Goal: Task Accomplishment & Management: Use online tool/utility

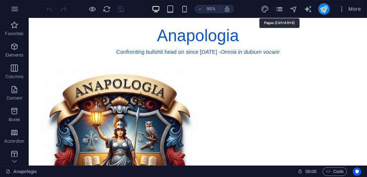
click at [279, 10] on icon "pages" at bounding box center [279, 9] width 8 height 8
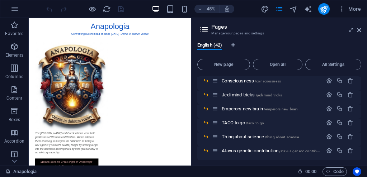
scroll to position [386, 0]
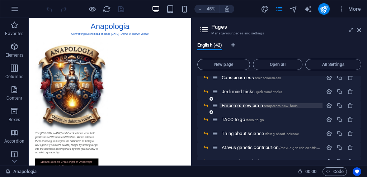
click at [247, 107] on span "Emperors new brain /emperors-new-brain" at bounding box center [260, 105] width 76 height 5
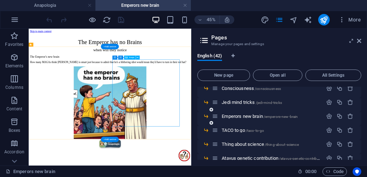
scroll to position [0, 0]
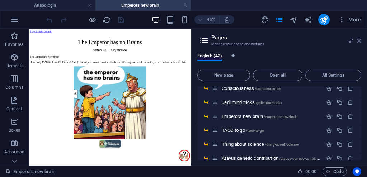
click at [358, 42] on icon at bounding box center [359, 41] width 4 height 6
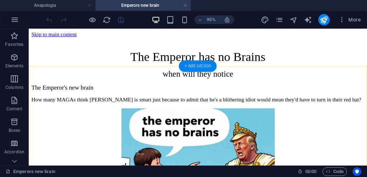
click at [195, 66] on div "+ Add section" at bounding box center [198, 65] width 38 height 11
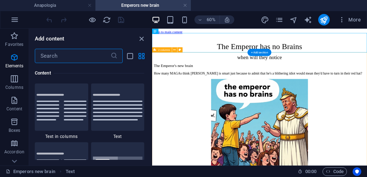
scroll to position [1256, 0]
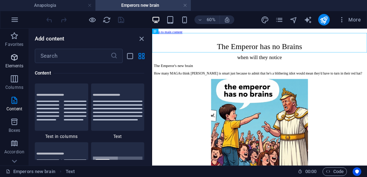
click at [17, 56] on icon "button" at bounding box center [14, 57] width 9 height 9
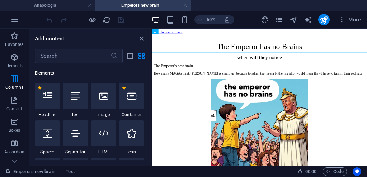
scroll to position [76, 0]
click at [135, 96] on icon at bounding box center [131, 96] width 9 height 9
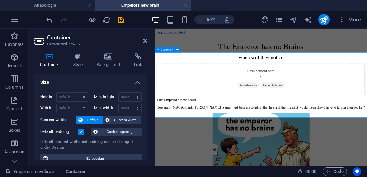
click at [309, 129] on span "Add elements" at bounding box center [311, 123] width 36 height 10
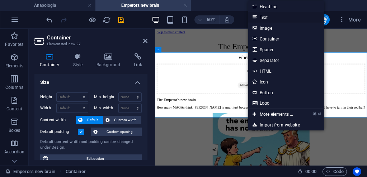
click at [261, 17] on link "Text" at bounding box center [286, 17] width 76 height 11
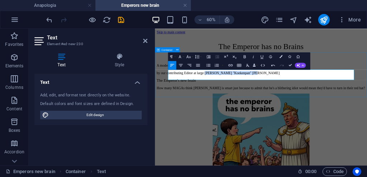
drag, startPoint x: 264, startPoint y: 111, endPoint x: 333, endPoint y: 114, distance: 69.0
click at [333, 106] on div "A modern twist on an old story by our contributing Editor at large [PERSON_NAME…" at bounding box center [332, 96] width 348 height 19
click at [228, 65] on icon "button" at bounding box center [230, 65] width 5 height 5
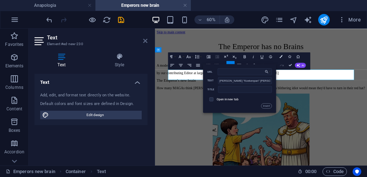
click at [144, 42] on icon at bounding box center [145, 41] width 4 height 6
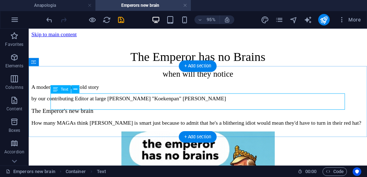
click at [188, 106] on div "A modern twist on an old story by our contributing Editor at large [PERSON_NAME…" at bounding box center [207, 96] width 351 height 19
click at [140, 106] on div "A modern twist on an old story by our contributing Editor at large [PERSON_NAME…" at bounding box center [207, 96] width 351 height 19
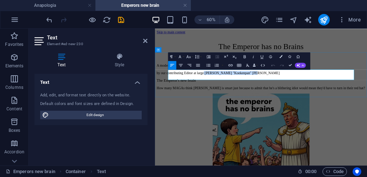
drag, startPoint x: 346, startPoint y: 111, endPoint x: 263, endPoint y: 109, distance: 82.2
click at [263, 106] on p "by our contributing Editor at large [PERSON_NAME] "Koekenpan" [PERSON_NAME]" at bounding box center [332, 102] width 348 height 6
click at [269, 94] on p "A modern twist on an old story" at bounding box center [332, 90] width 348 height 6
drag, startPoint x: 264, startPoint y: 109, endPoint x: 347, endPoint y: 114, distance: 83.8
click at [347, 106] on p "by our contributing Editor at large [PERSON_NAME] "Koekenpan" [PERSON_NAME]" at bounding box center [332, 102] width 348 height 6
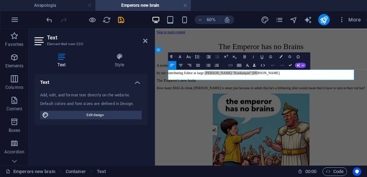
click at [230, 64] on icon "button" at bounding box center [230, 65] width 5 height 5
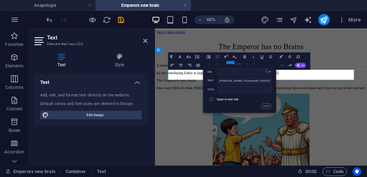
click at [268, 71] on icon "button" at bounding box center [267, 71] width 4 height 5
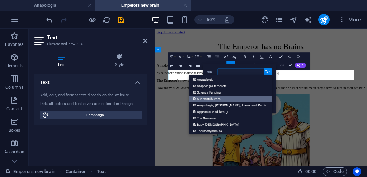
click at [221, 99] on p "our contributors" at bounding box center [207, 98] width 28 height 6
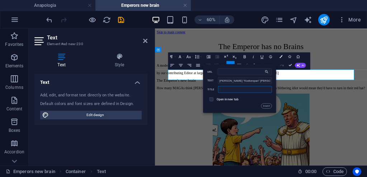
click at [232, 89] on input "text" at bounding box center [245, 89] width 54 height 7
click at [225, 90] on input "our ontributors" at bounding box center [245, 89] width 54 height 7
type input "our contributors"
click at [269, 106] on button "Insert" at bounding box center [266, 105] width 11 height 5
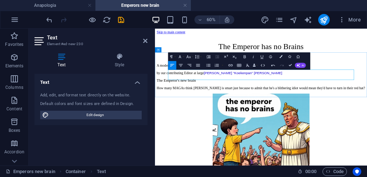
click at [356, 106] on p "by our contributing Editor at large [PERSON_NAME] "Koekenpan" [PERSON_NAME]" at bounding box center [332, 102] width 348 height 6
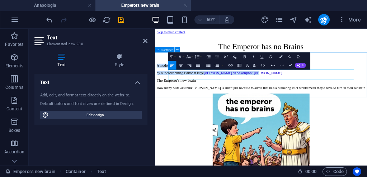
drag, startPoint x: 350, startPoint y: 110, endPoint x: 173, endPoint y: 104, distance: 176.7
click at [173, 104] on div "A modern twist on an old story by our contributing Editor at large [PERSON_NAME…" at bounding box center [332, 96] width 348 height 19
click at [191, 64] on icon "button" at bounding box center [189, 65] width 5 height 5
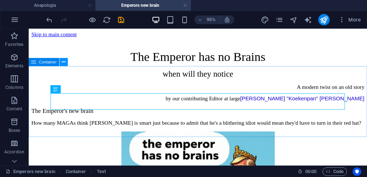
click at [63, 60] on icon at bounding box center [64, 62] width 4 height 7
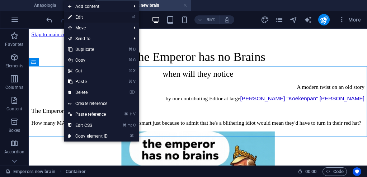
click at [82, 18] on link "⏎ Edit" at bounding box center [88, 17] width 48 height 11
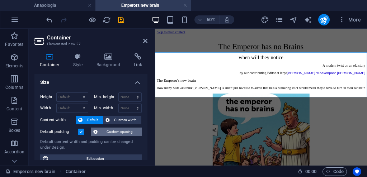
click at [117, 131] on span "Custom spacing" at bounding box center [120, 132] width 40 height 9
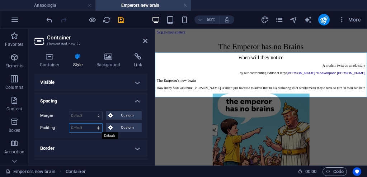
click at [96, 126] on select "Default px rem % vh vw Custom" at bounding box center [85, 128] width 33 height 9
select select "px"
click at [92, 124] on select "Default px rem % vh vw Custom" at bounding box center [85, 128] width 33 height 9
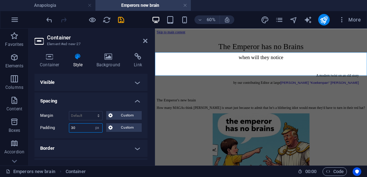
type input "30"
click at [119, 20] on icon "save" at bounding box center [121, 20] width 8 height 8
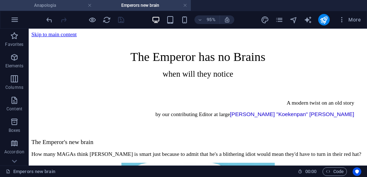
click at [58, 6] on h4 "Anapologia" at bounding box center [47, 5] width 95 height 8
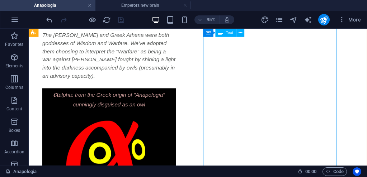
scroll to position [251, 0]
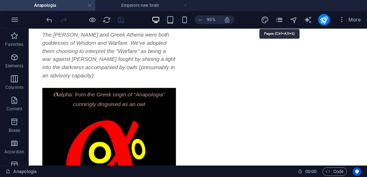
click at [281, 20] on icon "pages" at bounding box center [279, 20] width 8 height 8
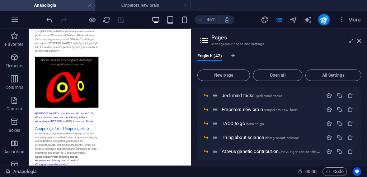
scroll to position [395, 0]
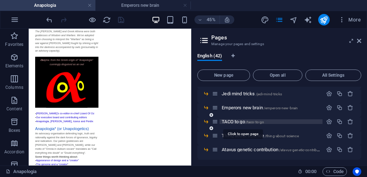
click at [231, 123] on span "TACO to go /taco-to-go" at bounding box center [243, 121] width 42 height 5
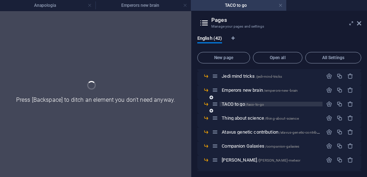
scroll to position [0, 0]
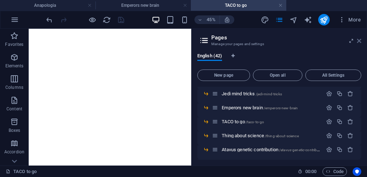
click at [361, 43] on icon at bounding box center [359, 41] width 4 height 6
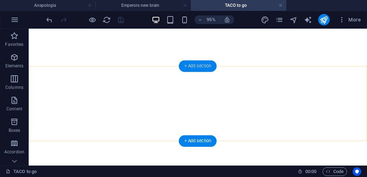
click at [196, 66] on div "+ Add section" at bounding box center [198, 65] width 38 height 11
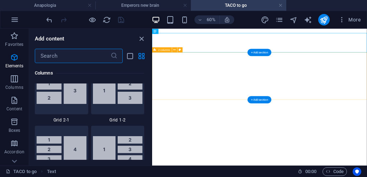
scroll to position [1256, 0]
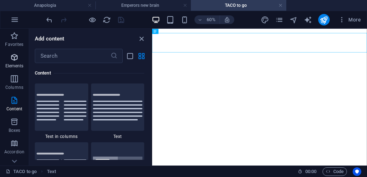
click at [13, 56] on icon "button" at bounding box center [14, 57] width 9 height 9
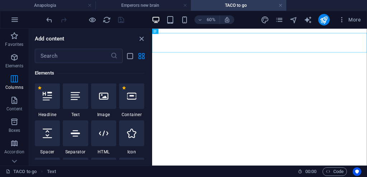
scroll to position [76, 0]
click at [133, 98] on icon at bounding box center [131, 96] width 9 height 9
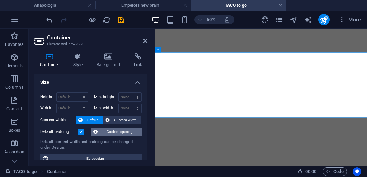
click at [117, 133] on span "Custom spacing" at bounding box center [120, 132] width 40 height 9
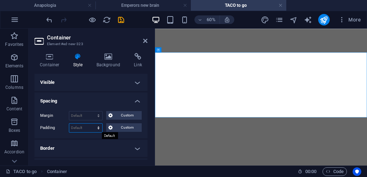
click at [93, 128] on select "Default px rem % vh vw Custom" at bounding box center [85, 128] width 33 height 9
select select "px"
click at [92, 124] on select "Default px rem % vh vw Custom" at bounding box center [85, 128] width 33 height 9
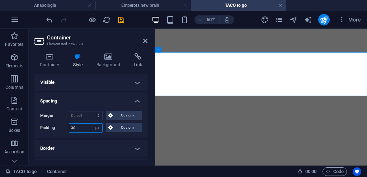
type input "30"
click at [85, 136] on div "Margin Default auto px % rem vw vh Custom Custom auto px % rem vw vh auto px % …" at bounding box center [90, 122] width 113 height 33
click at [118, 19] on icon "save" at bounding box center [121, 20] width 8 height 8
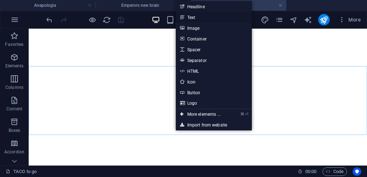
click at [191, 19] on link "Text" at bounding box center [214, 17] width 76 height 11
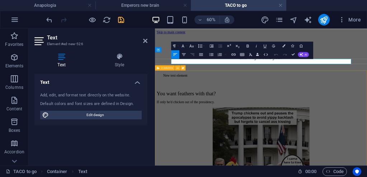
scroll to position [0, 0]
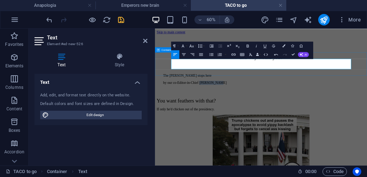
drag, startPoint x: 248, startPoint y: 92, endPoint x: 286, endPoint y: 92, distance: 38.1
click at [286, 116] on p "by our co-Editor-in-Chief [PERSON_NAME]" at bounding box center [332, 119] width 326 height 6
click at [234, 54] on icon "button" at bounding box center [234, 54] width 4 height 2
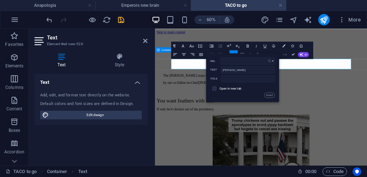
click at [273, 61] on button "Choose Link" at bounding box center [271, 60] width 8 height 7
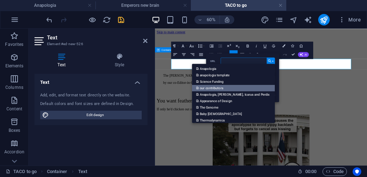
click at [240, 85] on link "our contributors" at bounding box center [233, 88] width 83 height 6
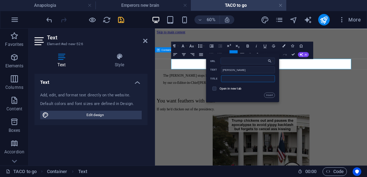
click at [227, 80] on input "text" at bounding box center [248, 78] width 54 height 7
click at [228, 80] on input "our ontributors" at bounding box center [248, 78] width 54 height 7
type input "our contributors"
click at [269, 95] on button "Insert" at bounding box center [269, 95] width 11 height 5
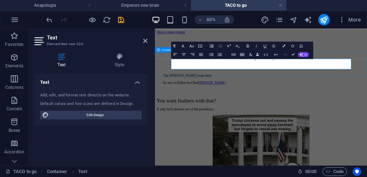
click at [282, 116] on p "by our co-Editor-in-Chief [PERSON_NAME]" at bounding box center [332, 119] width 326 height 6
click at [302, 116] on p "by our co-Editor-in-Chief [PERSON_NAME]" at bounding box center [332, 119] width 326 height 6
drag, startPoint x: 395, startPoint y: 96, endPoint x: 224, endPoint y: 82, distance: 172.1
drag, startPoint x: 280, startPoint y: 90, endPoint x: 180, endPoint y: 80, distance: 101.1
click at [180, 87] on div "The [PERSON_NAME] stops here by our co-Editor-in-Chief [PERSON_NAME]" at bounding box center [332, 113] width 348 height 52
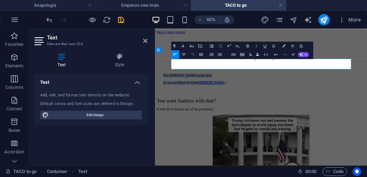
click at [194, 53] on icon "button" at bounding box center [193, 54] width 4 height 3
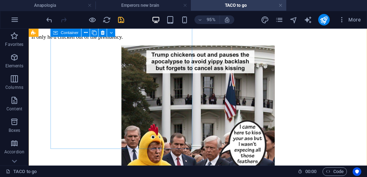
scroll to position [137, 0]
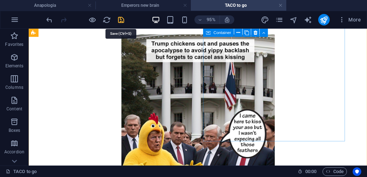
click at [121, 22] on icon "save" at bounding box center [121, 20] width 8 height 8
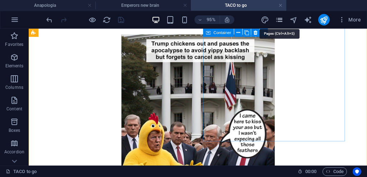
click at [279, 20] on icon "pages" at bounding box center [279, 20] width 8 height 8
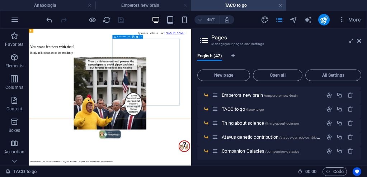
scroll to position [417, 0]
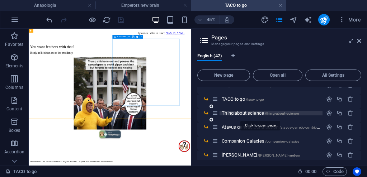
click at [247, 113] on span "Thing about science /thing-about-science" at bounding box center [260, 113] width 77 height 5
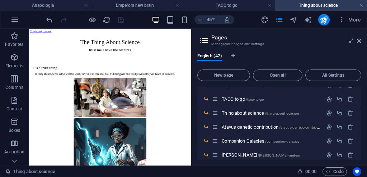
scroll to position [0, 0]
click at [359, 40] on icon at bounding box center [359, 41] width 4 height 6
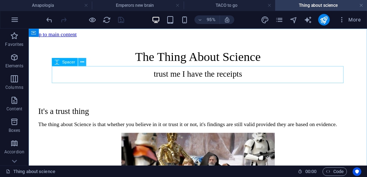
click at [83, 62] on icon at bounding box center [82, 62] width 4 height 7
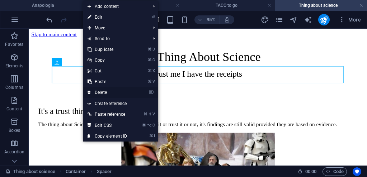
click at [101, 92] on link "⌦ Delete" at bounding box center [107, 92] width 48 height 11
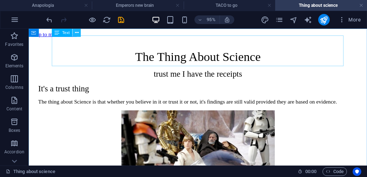
click at [78, 32] on icon at bounding box center [77, 32] width 4 height 7
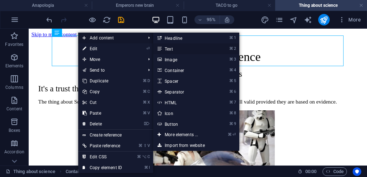
click at [165, 47] on link "⌘ 2 Text" at bounding box center [182, 48] width 59 height 11
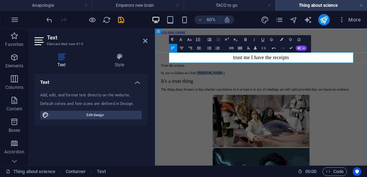
drag, startPoint x: 243, startPoint y: 81, endPoint x: 279, endPoint y: 79, distance: 36.0
click at [279, 99] on p "by our co-Editor-in-Chief [PERSON_NAME]" at bounding box center [331, 102] width 333 height 6
click at [233, 50] on icon "button" at bounding box center [231, 48] width 5 height 5
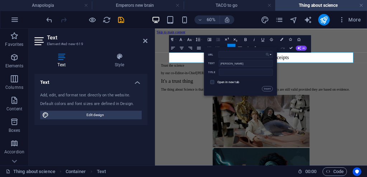
click at [270, 54] on button "Choose Link" at bounding box center [269, 54] width 8 height 7
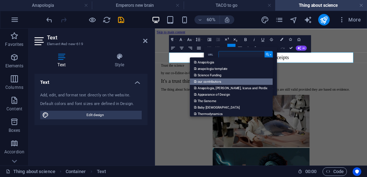
click at [236, 82] on link "our contributors" at bounding box center [231, 81] width 83 height 6
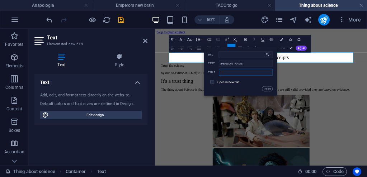
click at [225, 71] on input "text" at bounding box center [246, 72] width 54 height 7
type input "our contributors"
click at [265, 88] on button "Insert" at bounding box center [267, 88] width 11 height 5
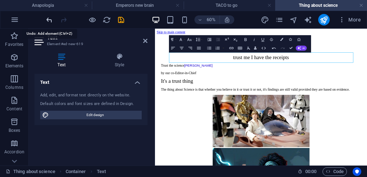
click at [49, 20] on icon "undo" at bounding box center [49, 20] width 8 height 8
click at [51, 19] on icon "undo" at bounding box center [49, 20] width 8 height 8
drag, startPoint x: 221, startPoint y: 72, endPoint x: 255, endPoint y: 73, distance: 33.4
click at [255, 87] on p "Trust the science [PERSON_NAME]" at bounding box center [331, 90] width 333 height 6
drag, startPoint x: 364, startPoint y: 84, endPoint x: 259, endPoint y: 82, distance: 104.9
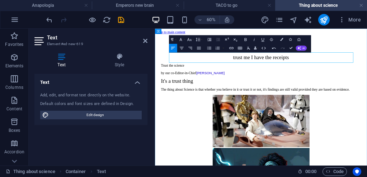
click at [240, 99] on p "by our co-Editor-in-Chief [PERSON_NAME]" at bounding box center [331, 102] width 333 height 6
click at [293, 99] on p "by our co-Editor-in-Chief [PERSON_NAME]" at bounding box center [331, 102] width 333 height 6
drag, startPoint x: 289, startPoint y: 82, endPoint x: 172, endPoint y: 71, distance: 117.2
click at [192, 47] on icon "button" at bounding box center [190, 48] width 5 height 5
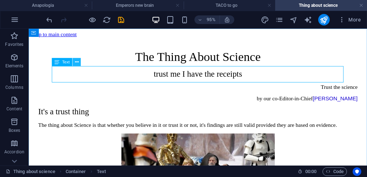
click at [80, 61] on button at bounding box center [77, 62] width 8 height 8
click at [78, 60] on icon at bounding box center [77, 62] width 4 height 7
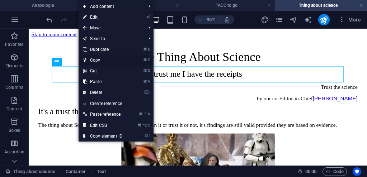
click at [97, 61] on link "⌘ C Copy" at bounding box center [103, 60] width 48 height 11
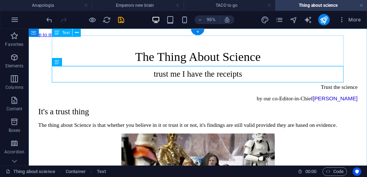
click at [194, 61] on div "The Thing About Science trust me I have the receipts" at bounding box center [207, 66] width 336 height 31
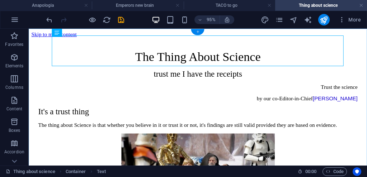
click at [197, 31] on div "+" at bounding box center [197, 32] width 13 height 6
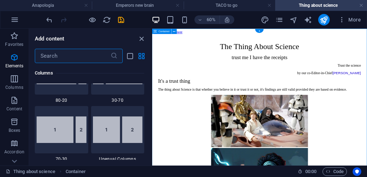
scroll to position [1256, 0]
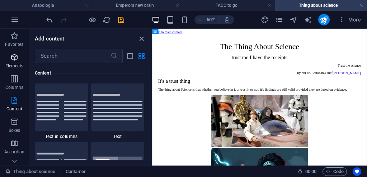
click at [15, 57] on icon "button" at bounding box center [14, 57] width 9 height 9
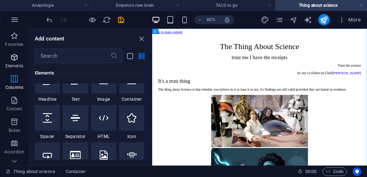
scroll to position [76, 0]
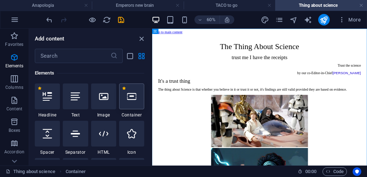
click at [134, 97] on icon at bounding box center [131, 96] width 9 height 9
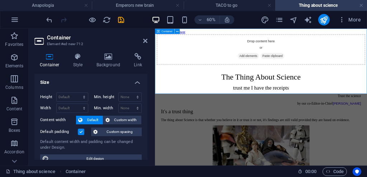
click at [357, 79] on span "Paste clipboard" at bounding box center [350, 74] width 39 height 10
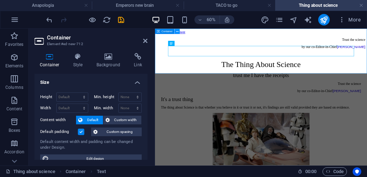
click at [176, 30] on icon at bounding box center [177, 31] width 3 height 5
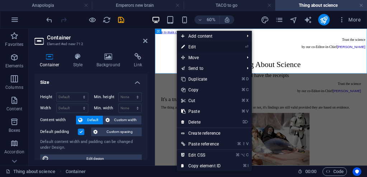
click at [193, 46] on link "⏎ Edit" at bounding box center [201, 47] width 48 height 11
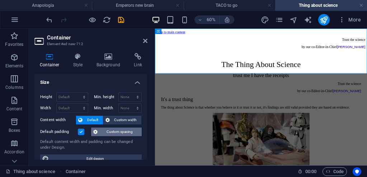
click at [122, 132] on span "Custom spacing" at bounding box center [120, 132] width 40 height 9
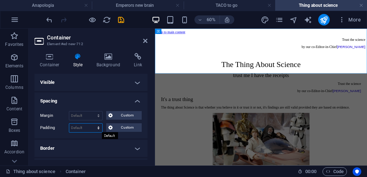
click at [97, 128] on select "Default px rem % vh vw Custom" at bounding box center [85, 128] width 33 height 9
select select "px"
click at [92, 124] on select "Default px rem % vh vw Custom" at bounding box center [85, 128] width 33 height 9
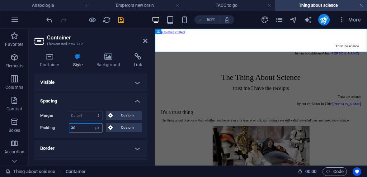
type input "30"
click at [84, 135] on div "Margin Default auto px % rem vw vh Custom Custom auto px % rem vw vh auto px % …" at bounding box center [90, 122] width 113 height 33
click at [120, 19] on icon "save" at bounding box center [121, 20] width 8 height 8
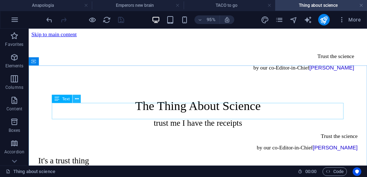
click at [77, 98] on icon at bounding box center [77, 98] width 4 height 7
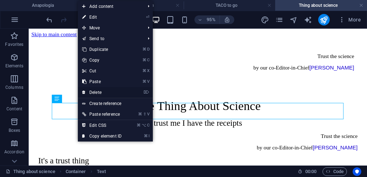
click at [97, 93] on link "⌦ Delete" at bounding box center [102, 92] width 48 height 11
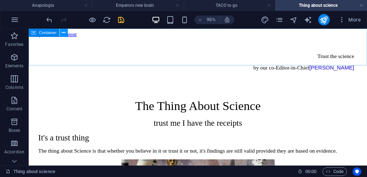
click at [62, 32] on icon at bounding box center [64, 32] width 4 height 7
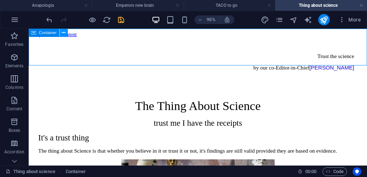
click at [63, 31] on icon at bounding box center [64, 32] width 4 height 7
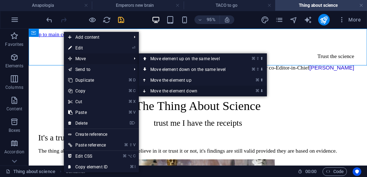
click at [160, 90] on link "⌘ ⬇ Move the element down" at bounding box center [189, 91] width 101 height 11
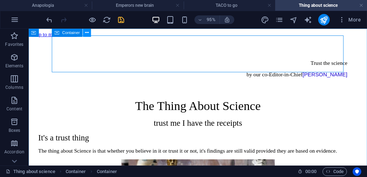
click at [88, 32] on icon at bounding box center [87, 32] width 4 height 7
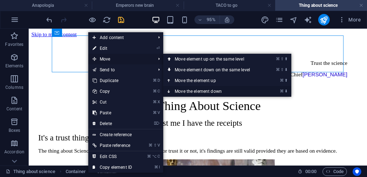
click at [180, 90] on link "⌘ ⬇ Move the element down" at bounding box center [213, 91] width 101 height 11
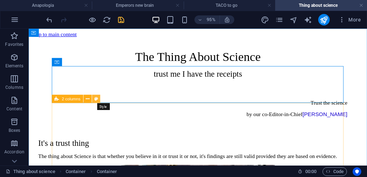
click at [97, 98] on icon at bounding box center [96, 98] width 4 height 7
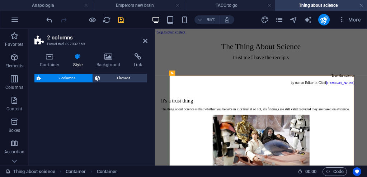
select select "rem"
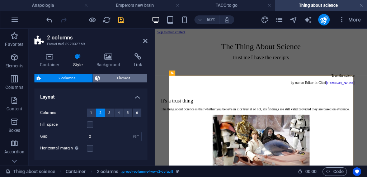
click at [118, 76] on span "Element" at bounding box center [123, 78] width 43 height 9
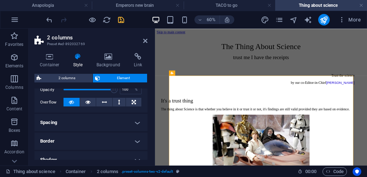
scroll to position [115, 0]
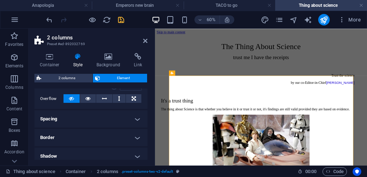
click at [136, 120] on h4 "Spacing" at bounding box center [90, 119] width 113 height 17
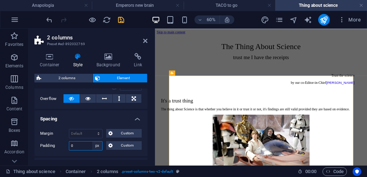
click at [95, 144] on select "Default px rem % vh vw Custom" at bounding box center [97, 146] width 10 height 9
click at [92, 142] on select "Default px rem % vh vw Custom" at bounding box center [97, 146] width 10 height 9
drag, startPoint x: 73, startPoint y: 146, endPoint x: 70, endPoint y: 145, distance: 3.7
click at [70, 145] on input "0" at bounding box center [85, 146] width 33 height 9
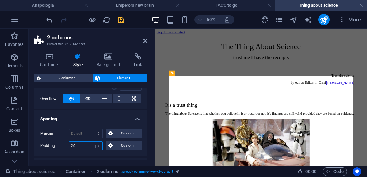
type input "2"
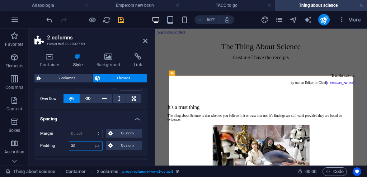
type input "30"
click at [94, 154] on div "Margin Default auto px % rem vw vh Custom Custom auto px % rem vw vh auto px % …" at bounding box center [90, 139] width 113 height 33
click at [121, 19] on icon "save" at bounding box center [121, 20] width 8 height 8
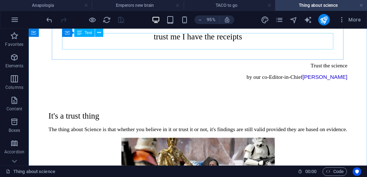
scroll to position [0, 0]
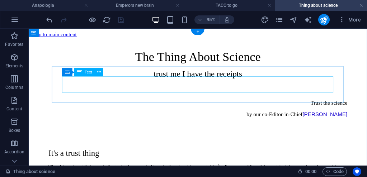
click at [285, 104] on div "Trust the science by our co-Editor-in-Chief [PERSON_NAME]" at bounding box center [207, 113] width 315 height 19
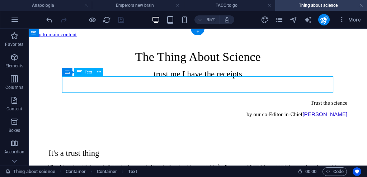
click at [291, 104] on div "Trust the science by our co-Editor-in-Chief [PERSON_NAME]" at bounding box center [207, 113] width 315 height 19
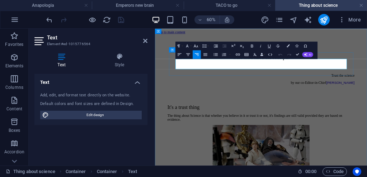
click at [367, 116] on p "by our co-Editor-in-Chief [PERSON_NAME]" at bounding box center [332, 119] width 312 height 6
click at [367, 116] on p "by our science guest Editor-in-Chief [PERSON_NAME]" at bounding box center [332, 119] width 312 height 6
drag, startPoint x: 444, startPoint y: 92, endPoint x: 479, endPoint y: 95, distance: 35.3
click at [367, 95] on div "Trust the science by our science guest Editor [PERSON_NAME]" at bounding box center [331, 113] width 333 height 52
click at [367, 116] on p "by our science guest EditorQuimbo Schmokelberg" at bounding box center [332, 119] width 312 height 6
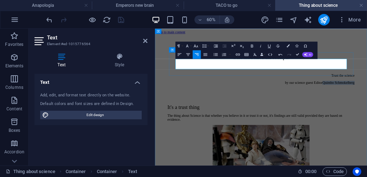
drag, startPoint x: 416, startPoint y: 92, endPoint x: 476, endPoint y: 88, distance: 60.5
click at [367, 88] on div "Trust the science by our science guest Editor [PERSON_NAME]" at bounding box center [331, 113] width 333 height 52
click at [239, 54] on icon "button" at bounding box center [237, 54] width 5 height 5
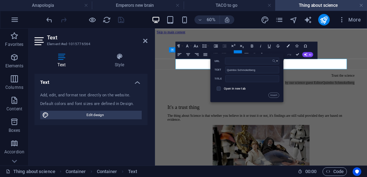
click at [277, 61] on button "Choose Link" at bounding box center [275, 60] width 8 height 7
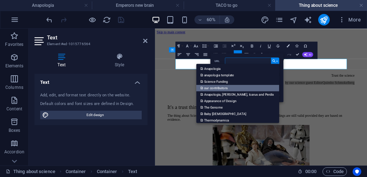
click at [229, 88] on p "our contributors" at bounding box center [215, 88] width 28 height 6
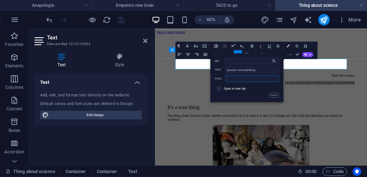
click at [237, 79] on input "text" at bounding box center [252, 78] width 54 height 7
type input "l"
type input "our contributors"
click at [274, 95] on button "Insert" at bounding box center [274, 95] width 11 height 5
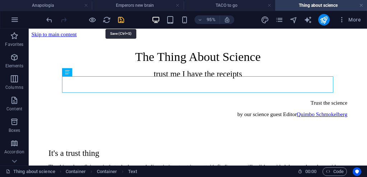
click at [120, 19] on icon "save" at bounding box center [121, 20] width 8 height 8
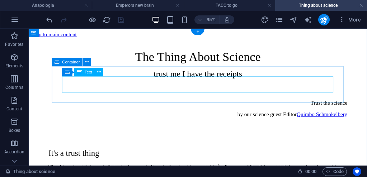
click at [219, 104] on div "Trust the science by our science guest Editor [PERSON_NAME]" at bounding box center [207, 113] width 315 height 19
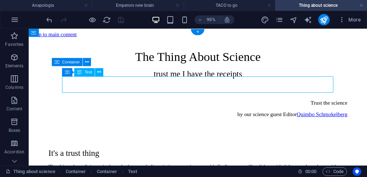
click at [219, 104] on div "Trust the science by our science guest Editor [PERSON_NAME]" at bounding box center [207, 113] width 315 height 19
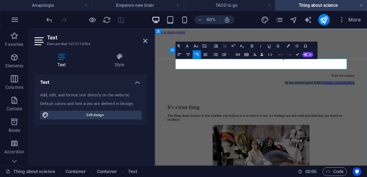
drag, startPoint x: 343, startPoint y: 94, endPoint x: 477, endPoint y: 94, distance: 133.5
click at [367, 94] on div "Trust the science by our science guest Editor [PERSON_NAME]" at bounding box center [331, 113] width 333 height 52
copy p "by our science guest Editor [PERSON_NAME]"
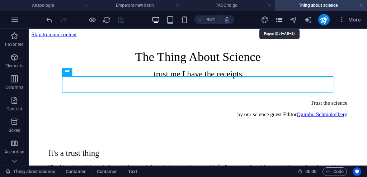
click at [279, 20] on icon "pages" at bounding box center [279, 20] width 8 height 8
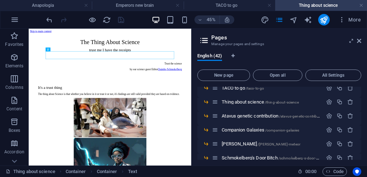
scroll to position [429, 0]
click at [264, 116] on span "Atavus genetic contribution /atavus-genetic-contribution" at bounding box center [274, 115] width 104 height 5
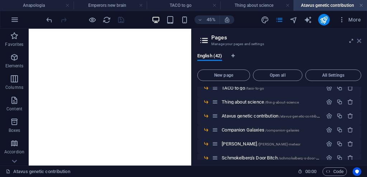
click at [358, 40] on icon at bounding box center [359, 41] width 4 height 6
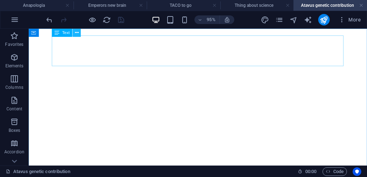
click at [78, 32] on icon at bounding box center [77, 32] width 4 height 7
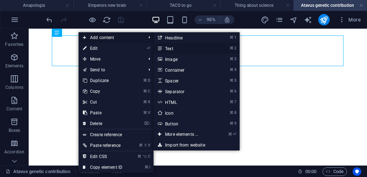
click at [166, 48] on link "⌘ 2 Text" at bounding box center [183, 48] width 59 height 11
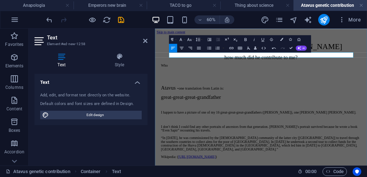
scroll to position [0, 0]
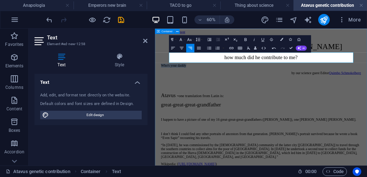
drag, startPoint x: 232, startPoint y: 75, endPoint x: 173, endPoint y: 74, distance: 58.5
click at [191, 48] on icon "button" at bounding box center [190, 48] width 5 height 5
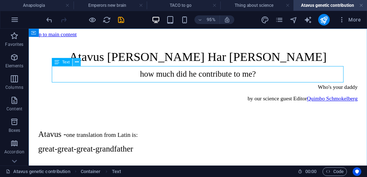
click at [78, 61] on icon at bounding box center [77, 62] width 4 height 7
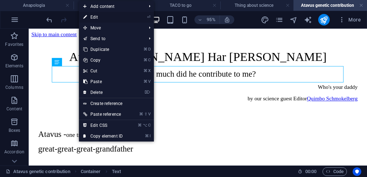
click at [97, 18] on link "⏎ Edit" at bounding box center [103, 17] width 48 height 11
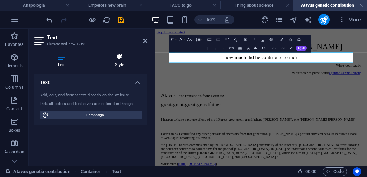
click at [121, 56] on icon at bounding box center [120, 56] width 56 height 7
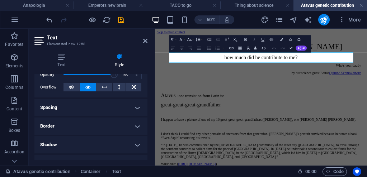
scroll to position [114, 0]
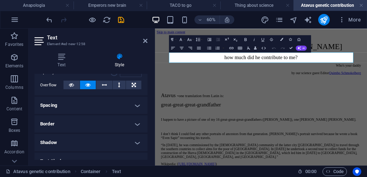
click at [137, 104] on h4 "Spacing" at bounding box center [90, 105] width 113 height 17
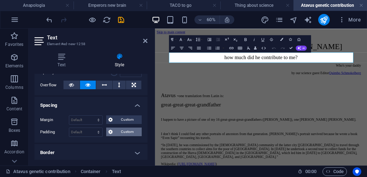
click at [118, 132] on span "Custom" at bounding box center [127, 132] width 25 height 9
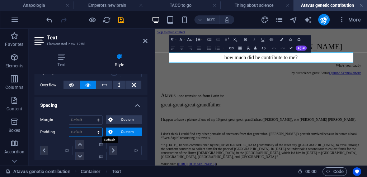
click at [98, 131] on select "Default px rem % vh vw Custom" at bounding box center [85, 132] width 33 height 9
select select "px"
click at [92, 128] on select "Default px rem % vh vw Custom" at bounding box center [85, 132] width 33 height 9
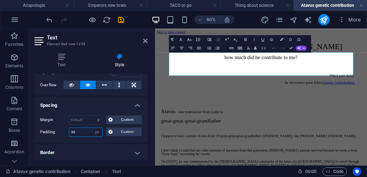
type input "30"
click at [95, 140] on div "Margin Default auto px % rem vw vh Custom Custom auto px % rem vw vh auto px % …" at bounding box center [90, 126] width 113 height 33
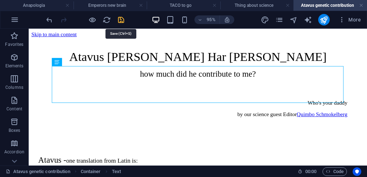
click at [122, 17] on icon "save" at bounding box center [121, 20] width 8 height 8
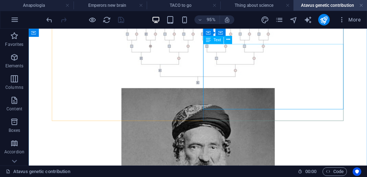
scroll to position [315, 0]
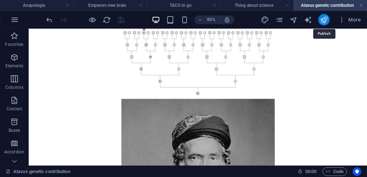
click at [324, 18] on icon "publish" at bounding box center [324, 20] width 8 height 8
